Goal: Transaction & Acquisition: Download file/media

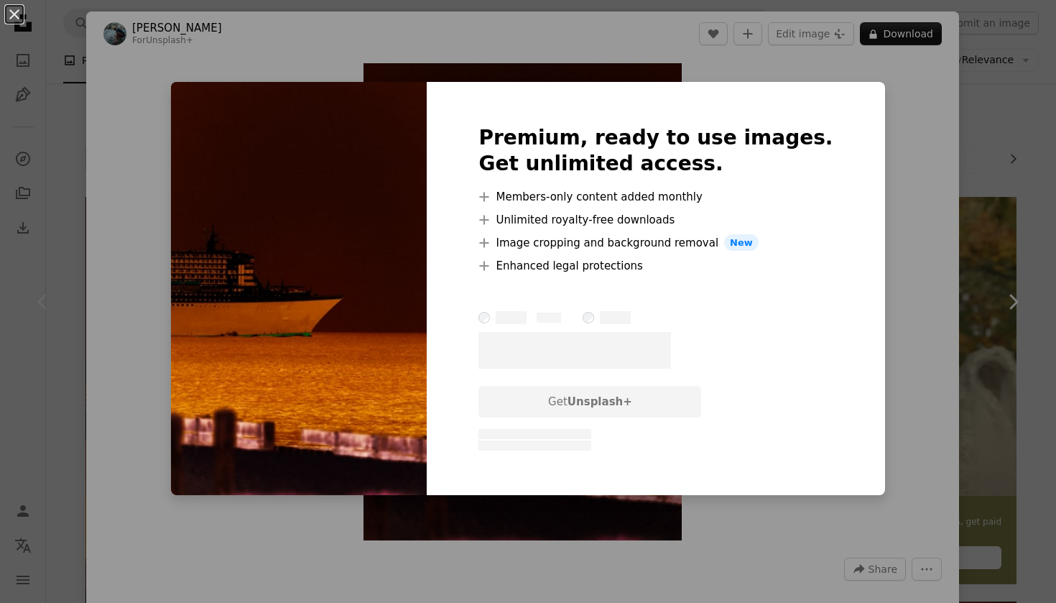
scroll to position [119, 0]
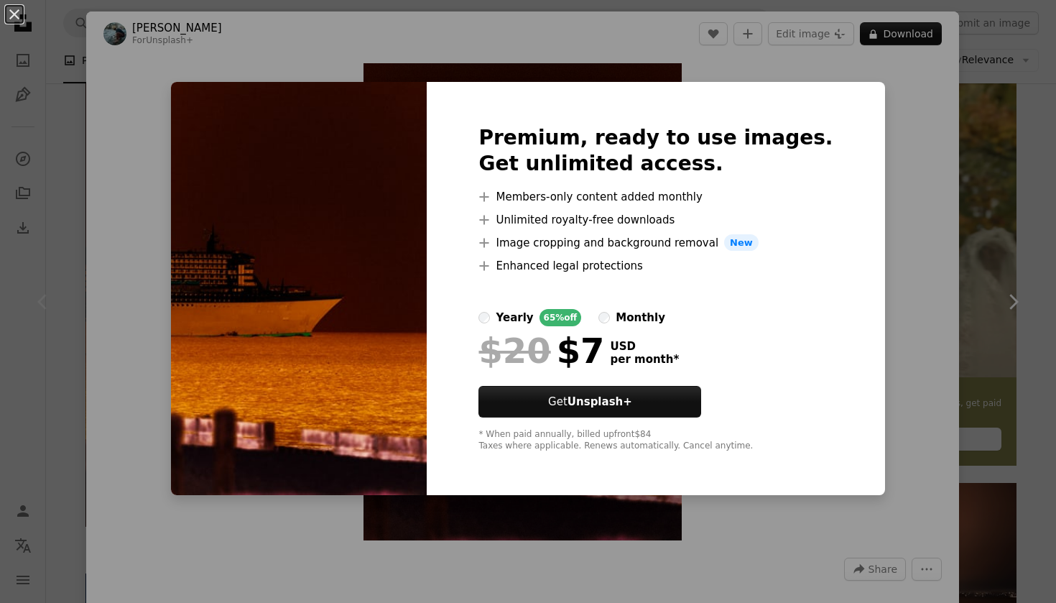
click at [1041, 142] on div "An X shape Premium, ready to use images. Get unlimited access. A plus sign Memb…" at bounding box center [528, 301] width 1056 height 603
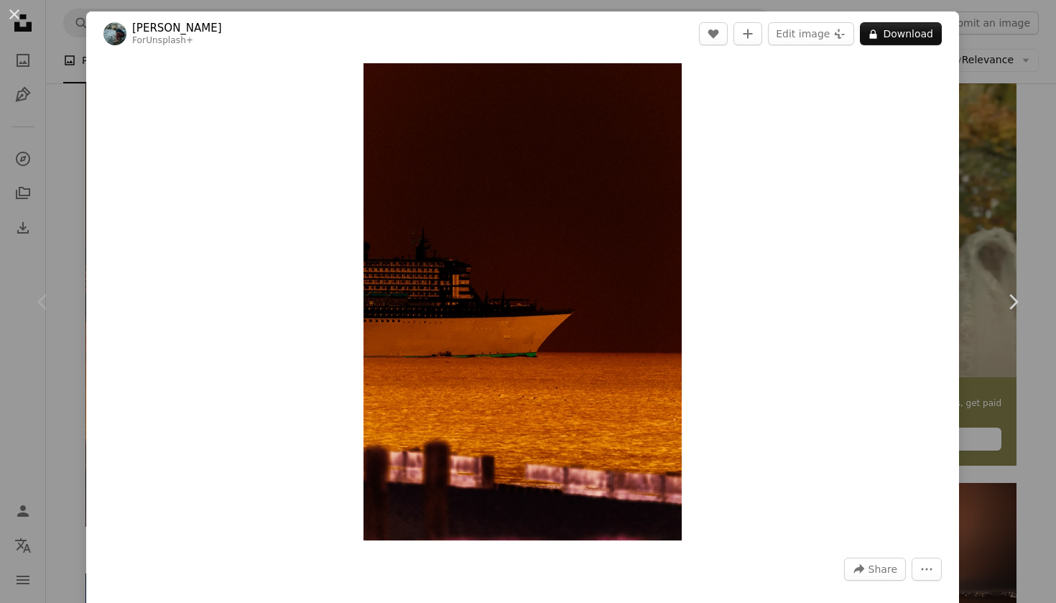
click at [1041, 142] on div "An X shape Chevron left Chevron right [PERSON_NAME] For Unsplash+ A heart A plu…" at bounding box center [528, 301] width 1056 height 603
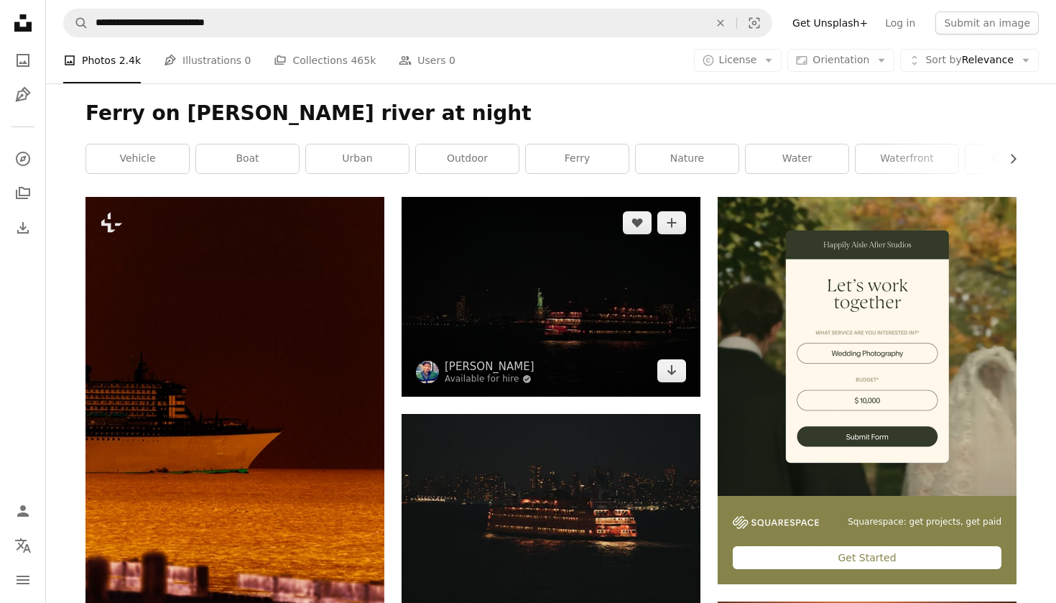
click at [506, 251] on img at bounding box center [551, 297] width 299 height 200
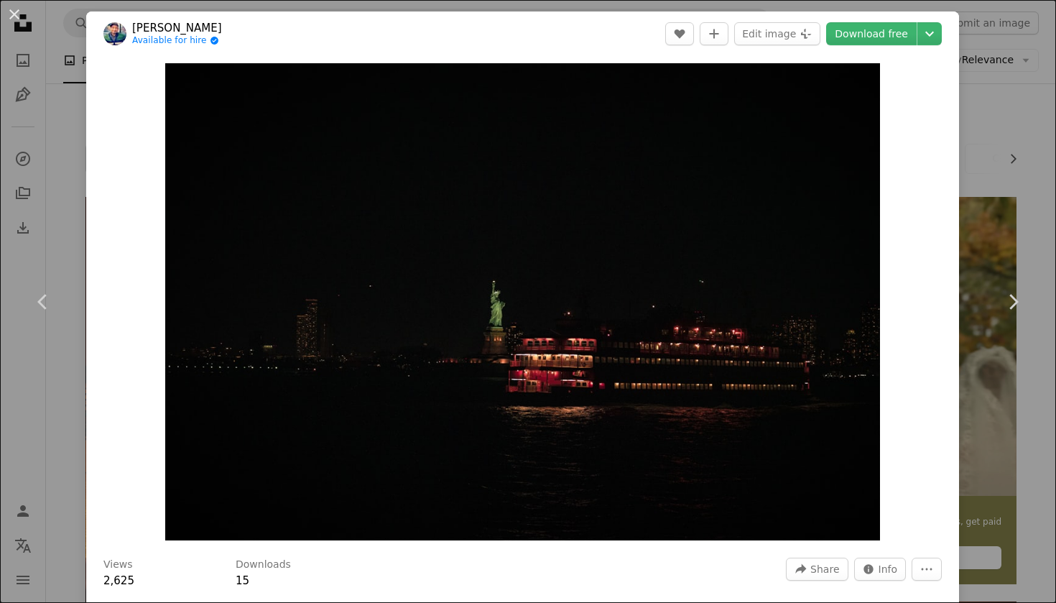
click at [1001, 152] on div "An X shape Chevron left Chevron right [PERSON_NAME] Available for hire A checkm…" at bounding box center [528, 301] width 1056 height 603
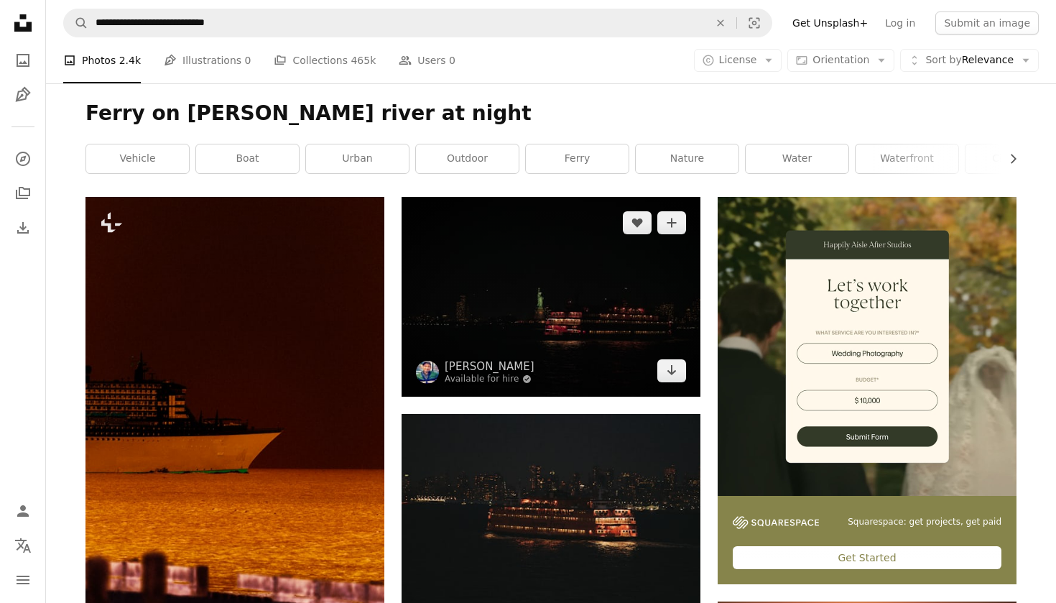
click at [586, 292] on img at bounding box center [551, 297] width 299 height 200
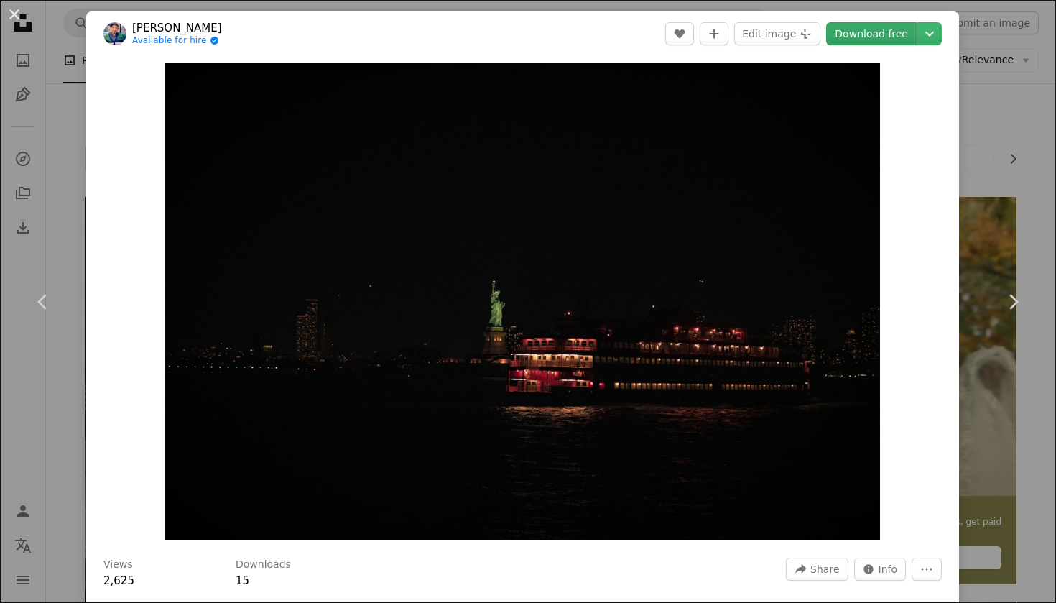
click at [870, 40] on link "Download free" at bounding box center [871, 33] width 91 height 23
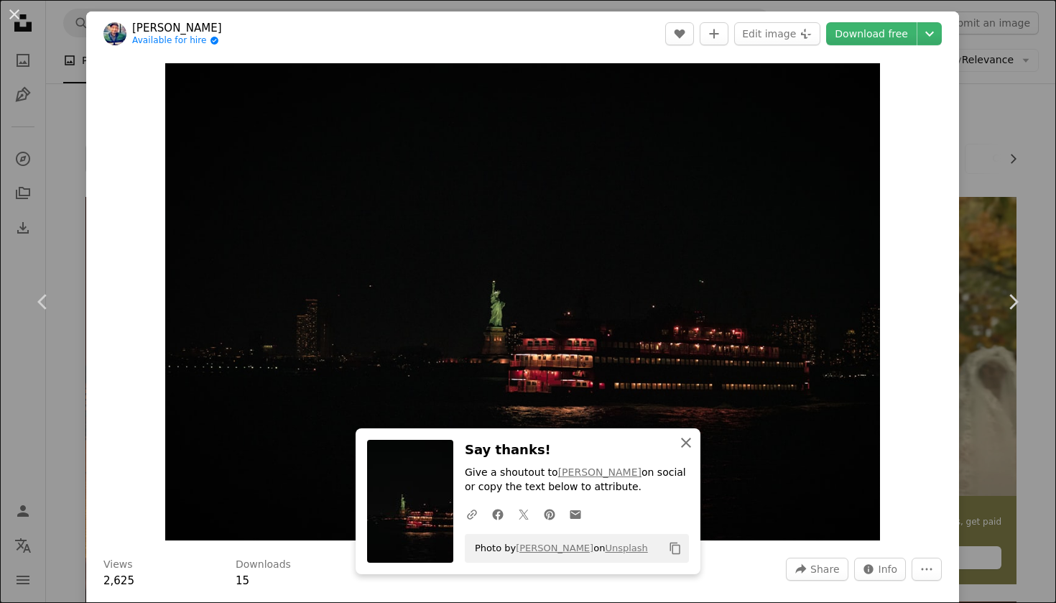
click at [684, 448] on button "An X shape Close" at bounding box center [686, 442] width 29 height 29
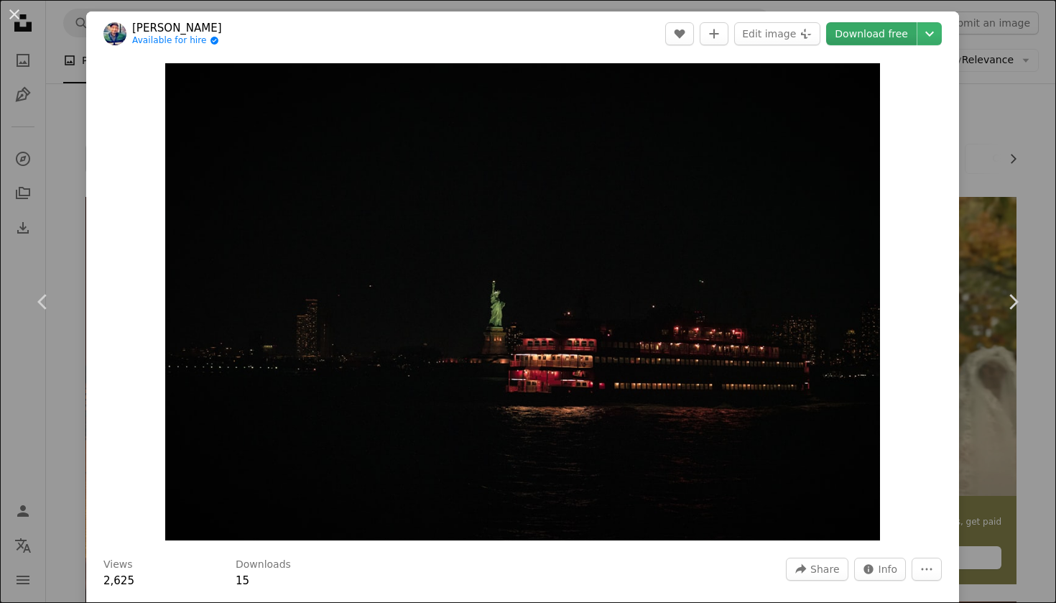
click at [888, 37] on link "Download free" at bounding box center [871, 33] width 91 height 23
